Goal: Find specific page/section: Locate a particular part of the current website

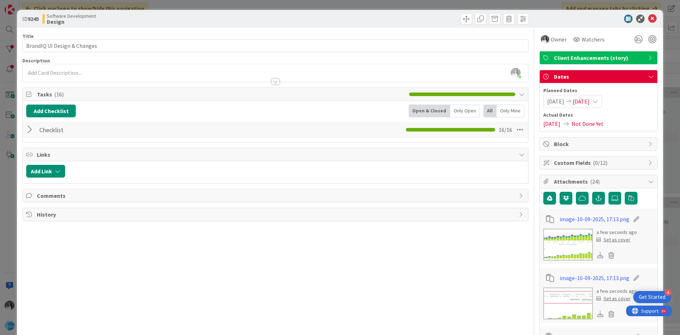
click at [0, 62] on div "ID 9245 Software Development Design Title 28 / 128 BrandIQ UI Design & Changes …" at bounding box center [340, 167] width 680 height 335
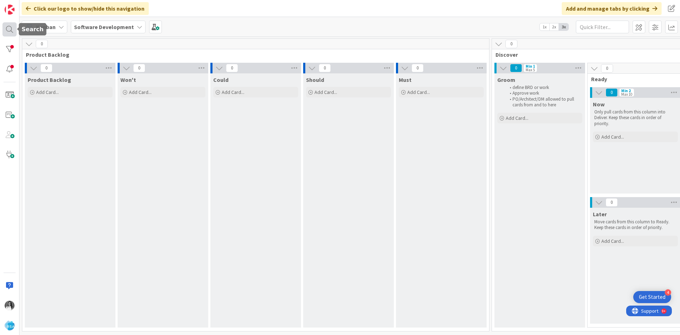
click at [12, 25] on div at bounding box center [9, 29] width 14 height 14
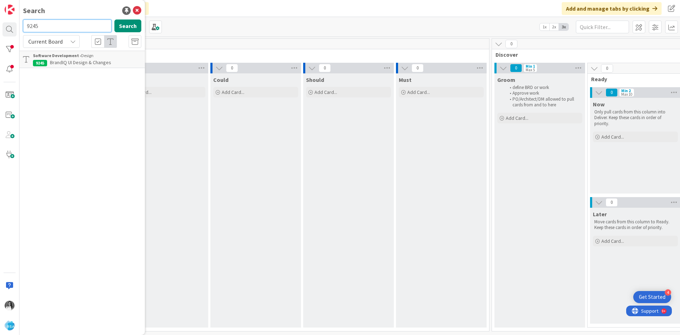
drag, startPoint x: 55, startPoint y: 27, endPoint x: 28, endPoint y: 26, distance: 26.9
click at [28, 26] on input "9245" at bounding box center [67, 25] width 89 height 13
type input "9"
type input "8649"
click at [69, 61] on span "AOG Front End Changes" at bounding box center [75, 62] width 50 height 6
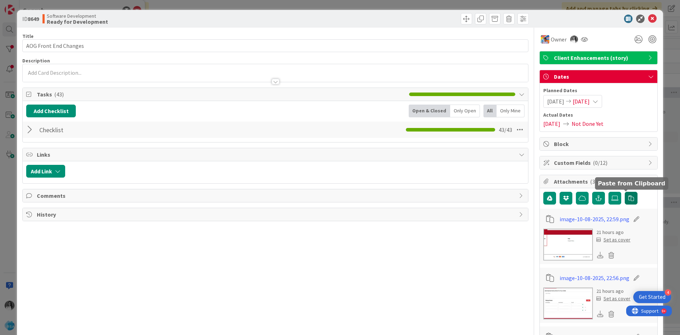
click at [628, 198] on icon "button" at bounding box center [631, 198] width 6 height 6
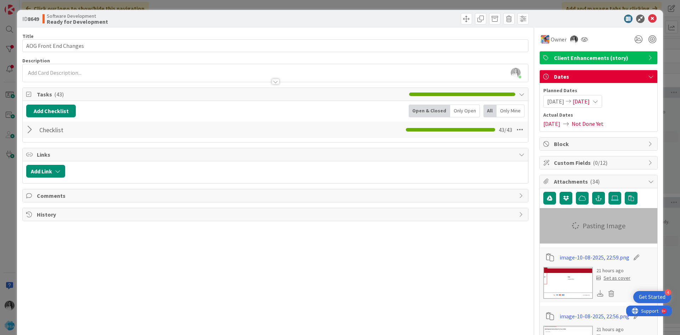
click at [32, 131] on div at bounding box center [30, 129] width 9 height 13
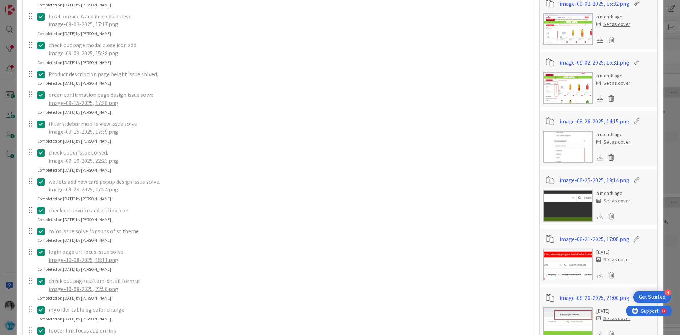
scroll to position [1133, 0]
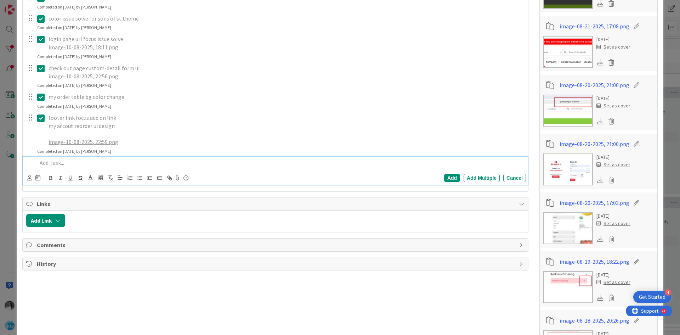
click at [72, 165] on p at bounding box center [280, 163] width 486 height 8
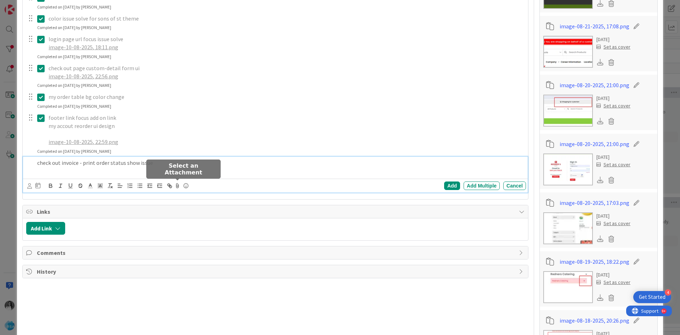
click at [179, 188] on icon at bounding box center [177, 186] width 8 height 10
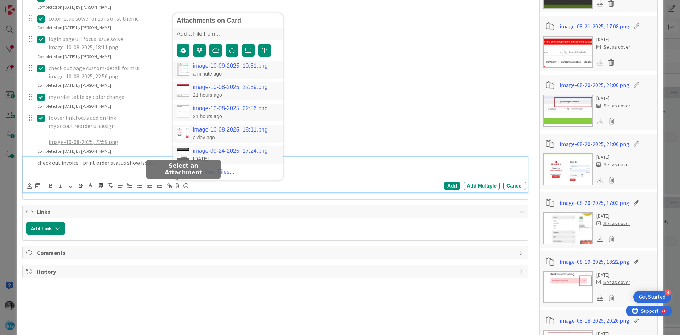
click at [203, 64] on link "image-10-09-2025, 19:31.png" at bounding box center [230, 66] width 75 height 6
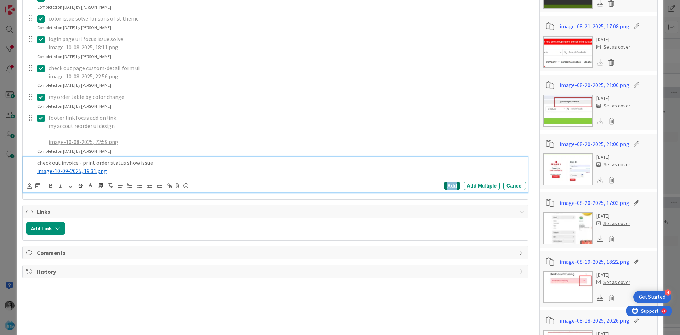
click at [444, 186] on div "Add" at bounding box center [452, 185] width 16 height 8
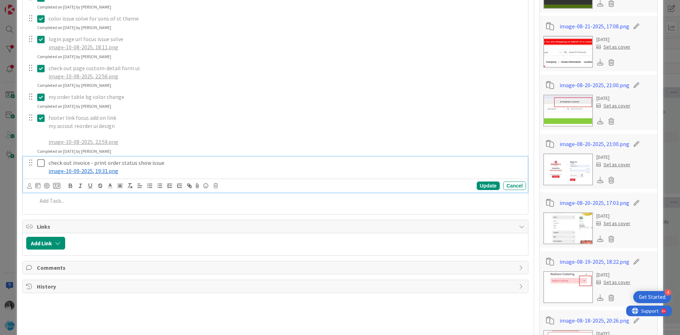
click at [42, 164] on icon at bounding box center [40, 163] width 7 height 8
